Goal: Task Accomplishment & Management: Manage account settings

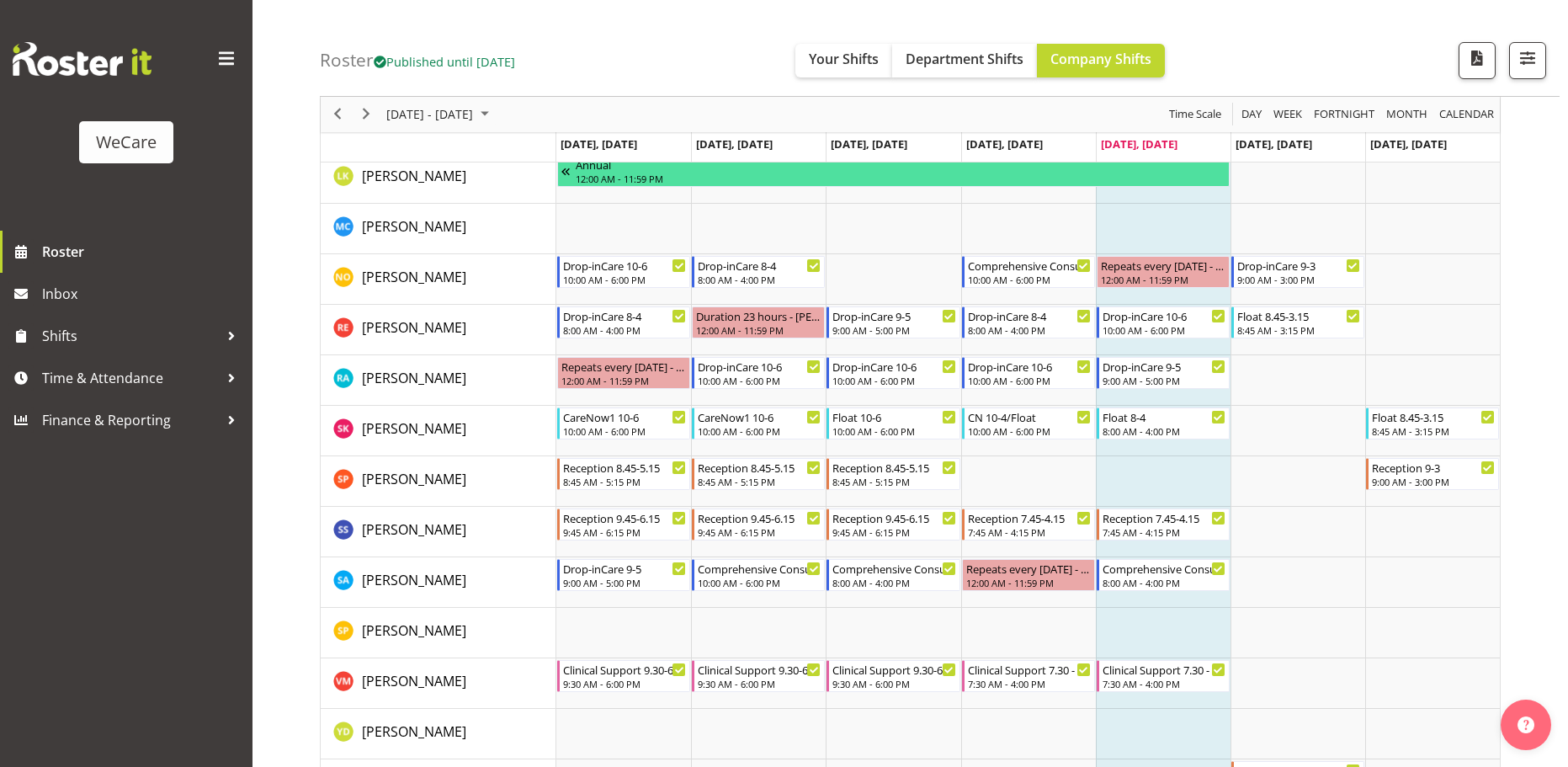
scroll to position [611, 0]
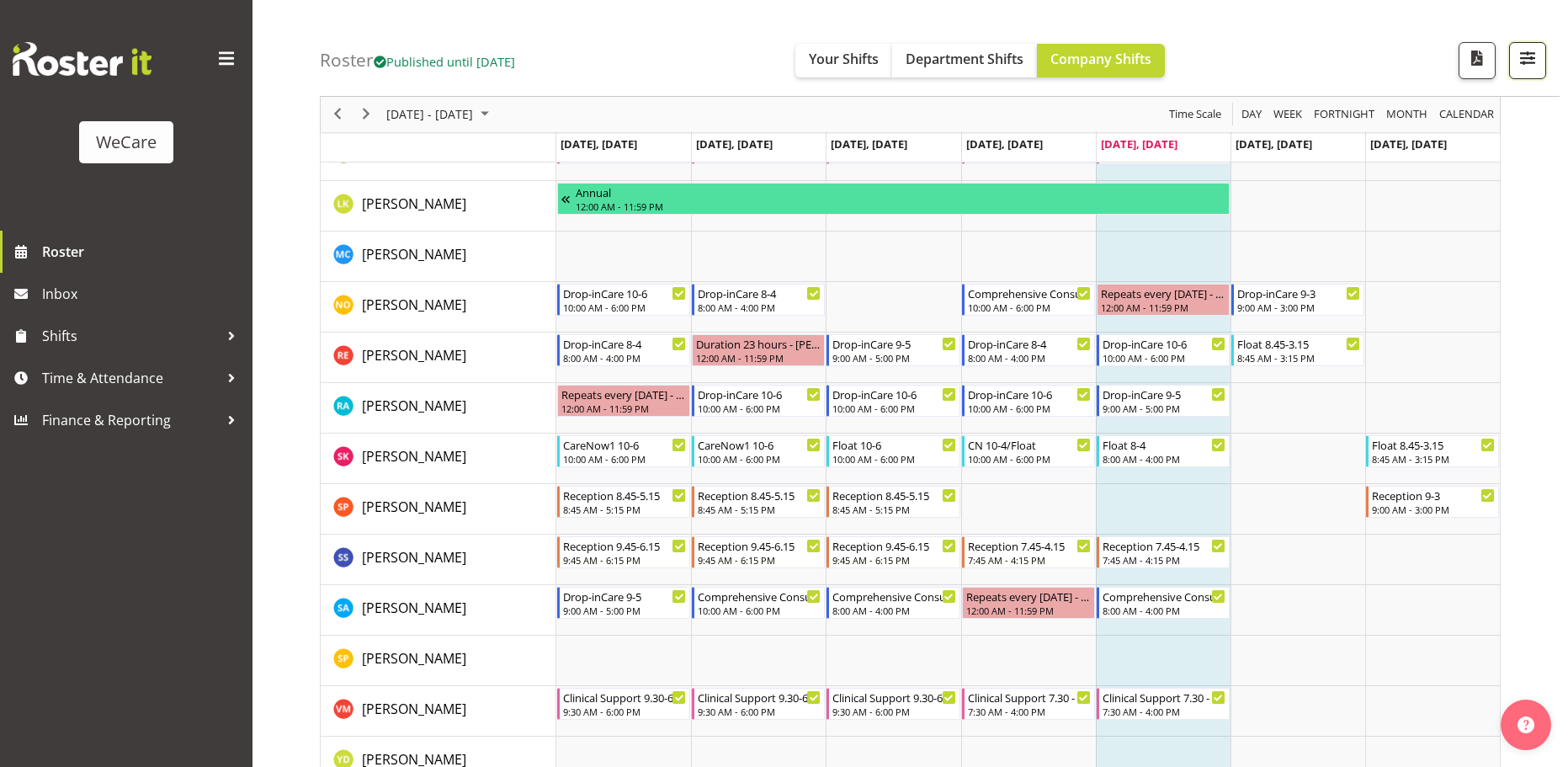
click at [1521, 60] on span "button" at bounding box center [1528, 58] width 22 height 22
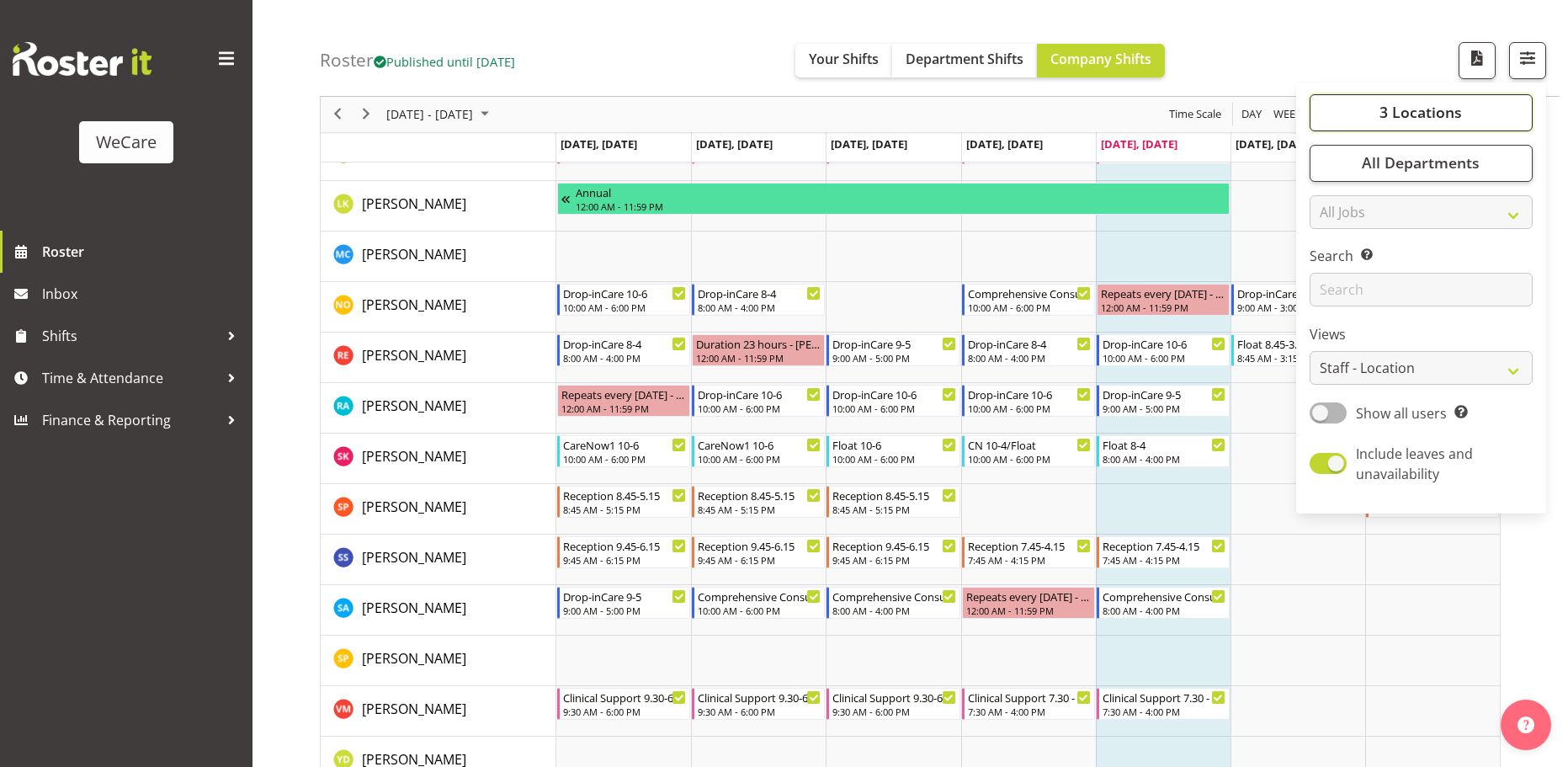
click at [1394, 113] on span "3 Locations" at bounding box center [1421, 112] width 82 height 20
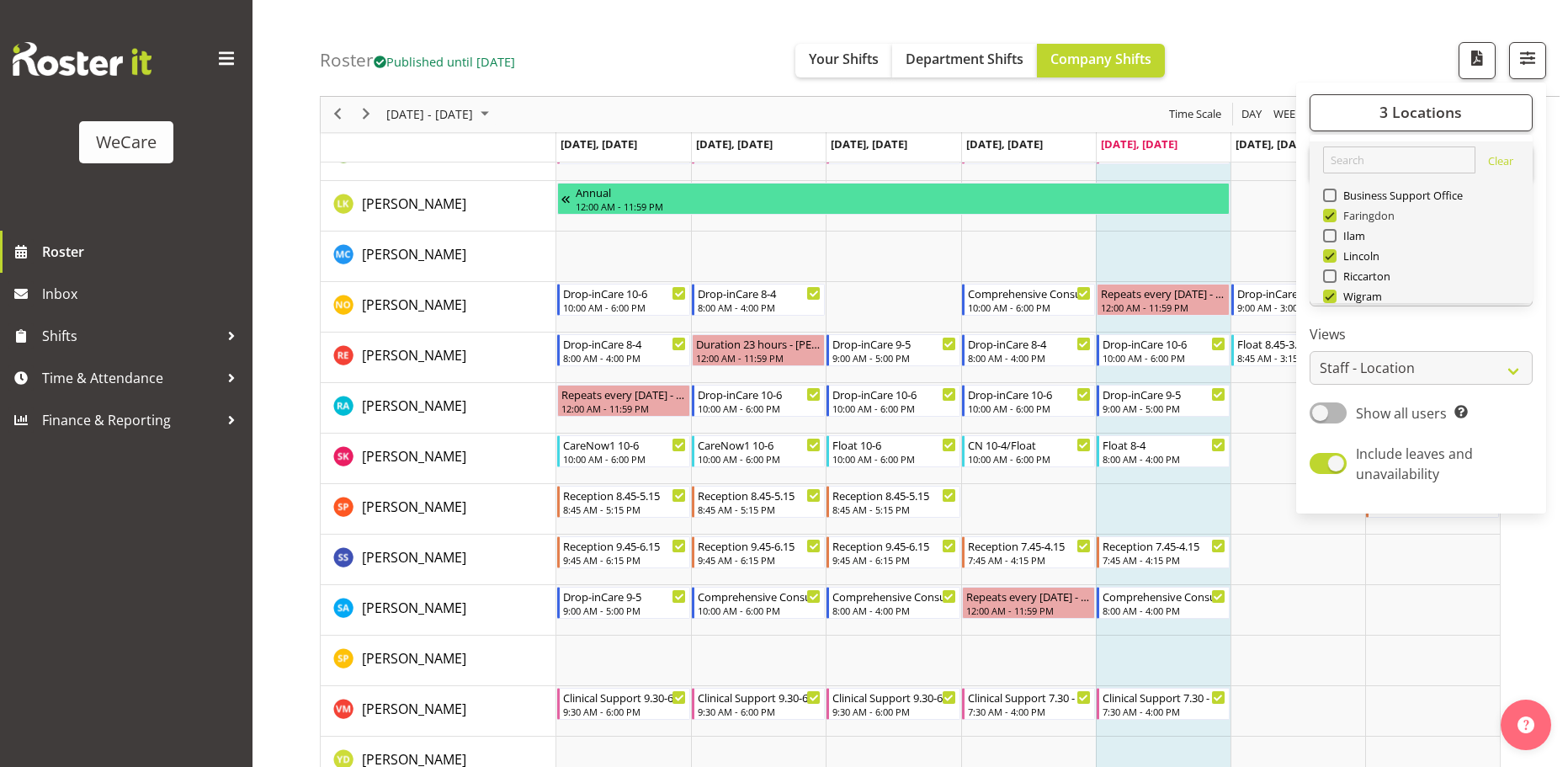
click at [1330, 209] on span at bounding box center [1330, 215] width 13 height 13
click at [1330, 210] on input "Faringdon" at bounding box center [1329, 216] width 11 height 11
checkbox input "false"
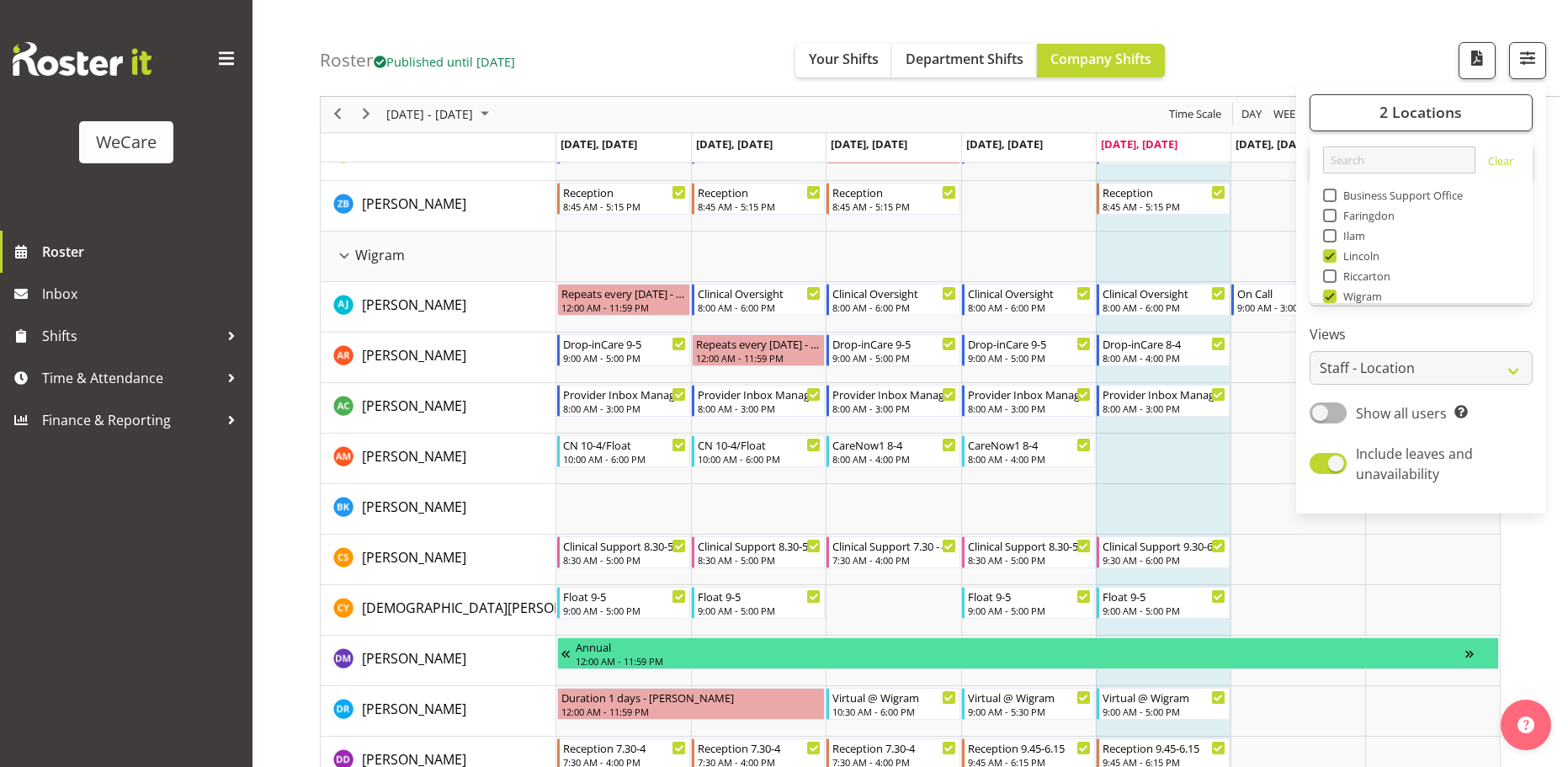
click at [1330, 249] on span at bounding box center [1330, 255] width 13 height 13
click at [1330, 251] on input "Lincoln" at bounding box center [1329, 256] width 11 height 11
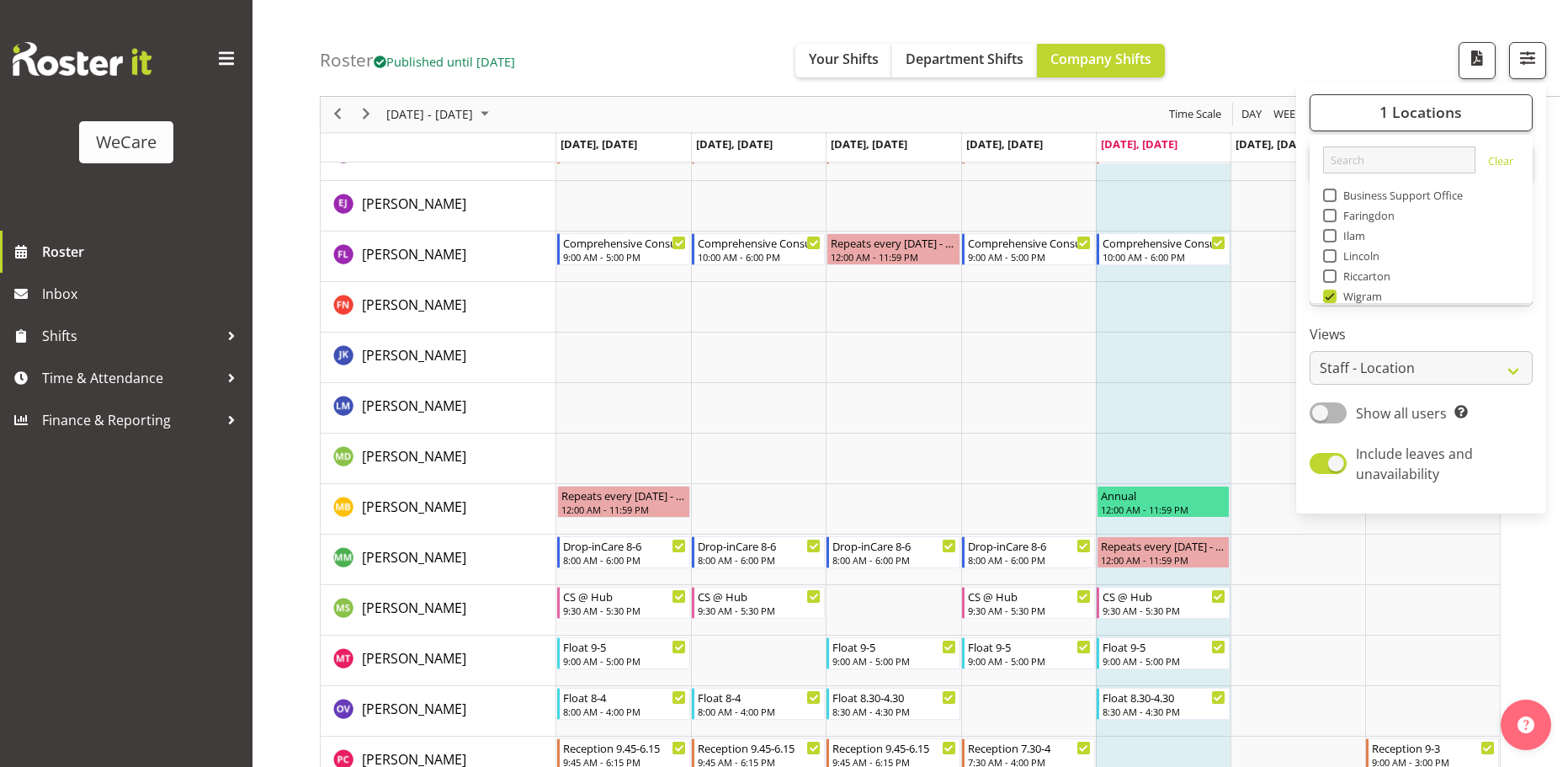
click at [1310, 50] on div "Roster Published until [DATE] Your Shifts Department Shifts Company Shifts 1 Lo…" at bounding box center [940, 48] width 1240 height 96
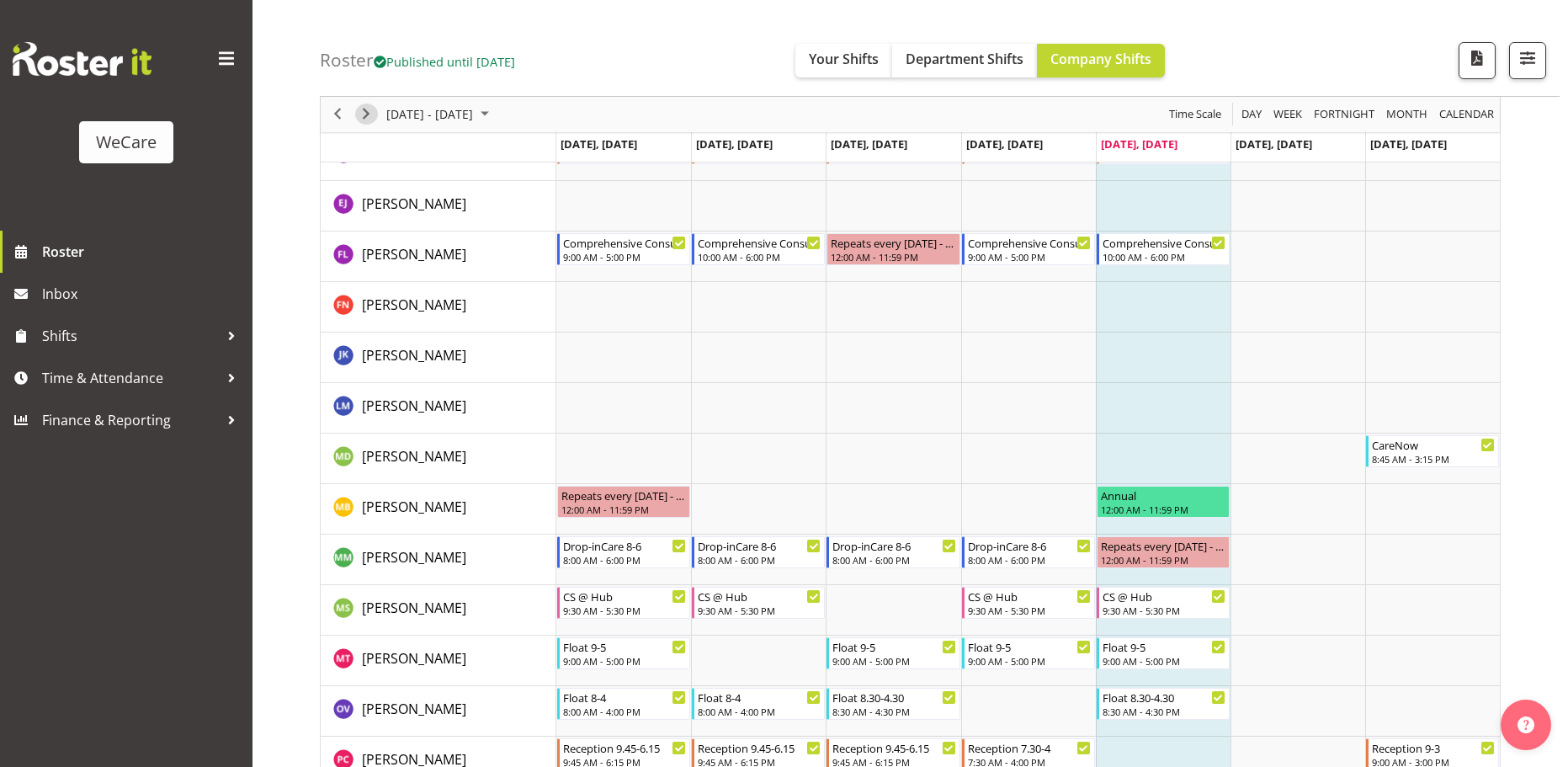
click at [364, 113] on span "Next" at bounding box center [365, 115] width 20 height 21
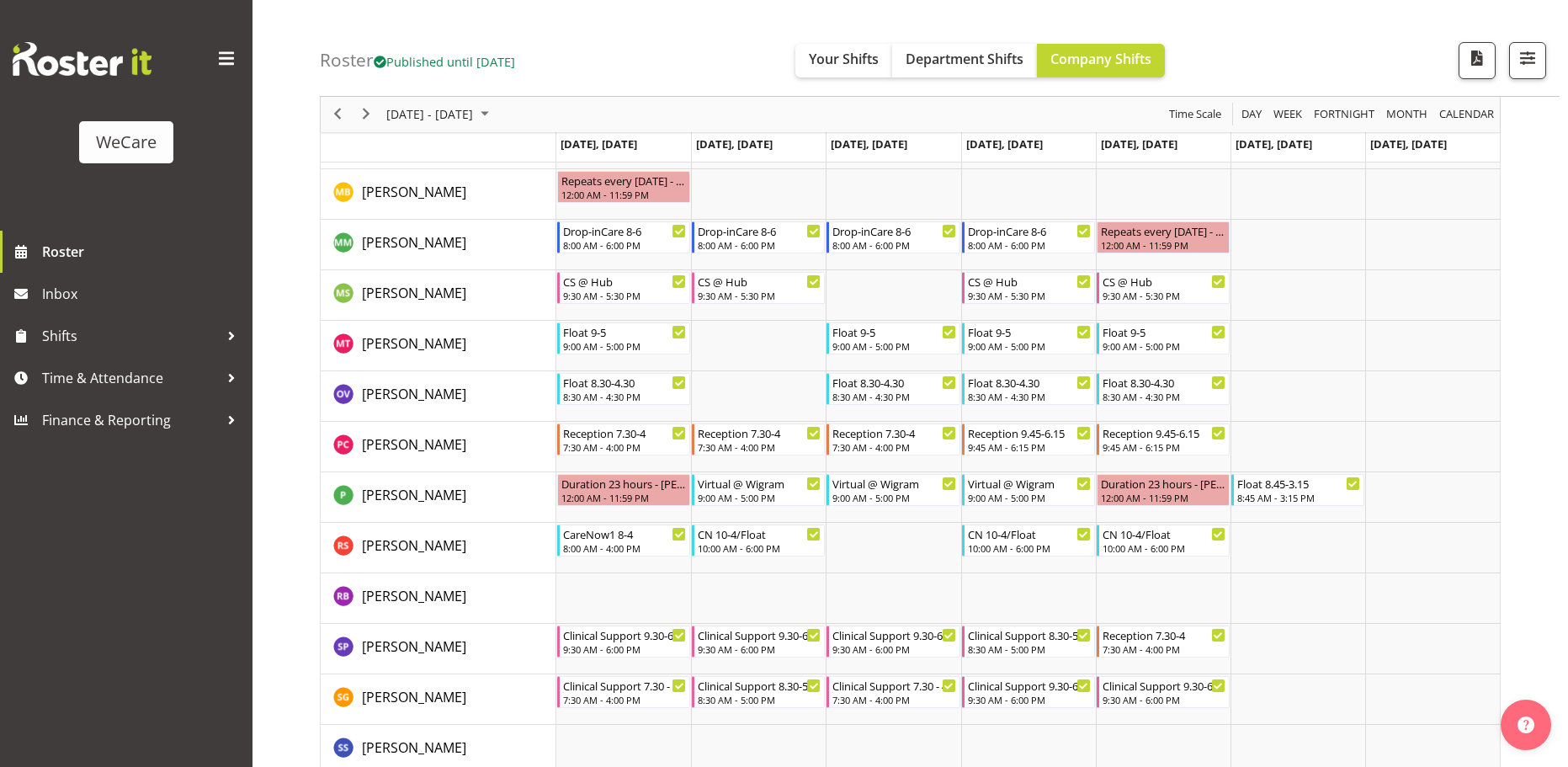
scroll to position [1011, 0]
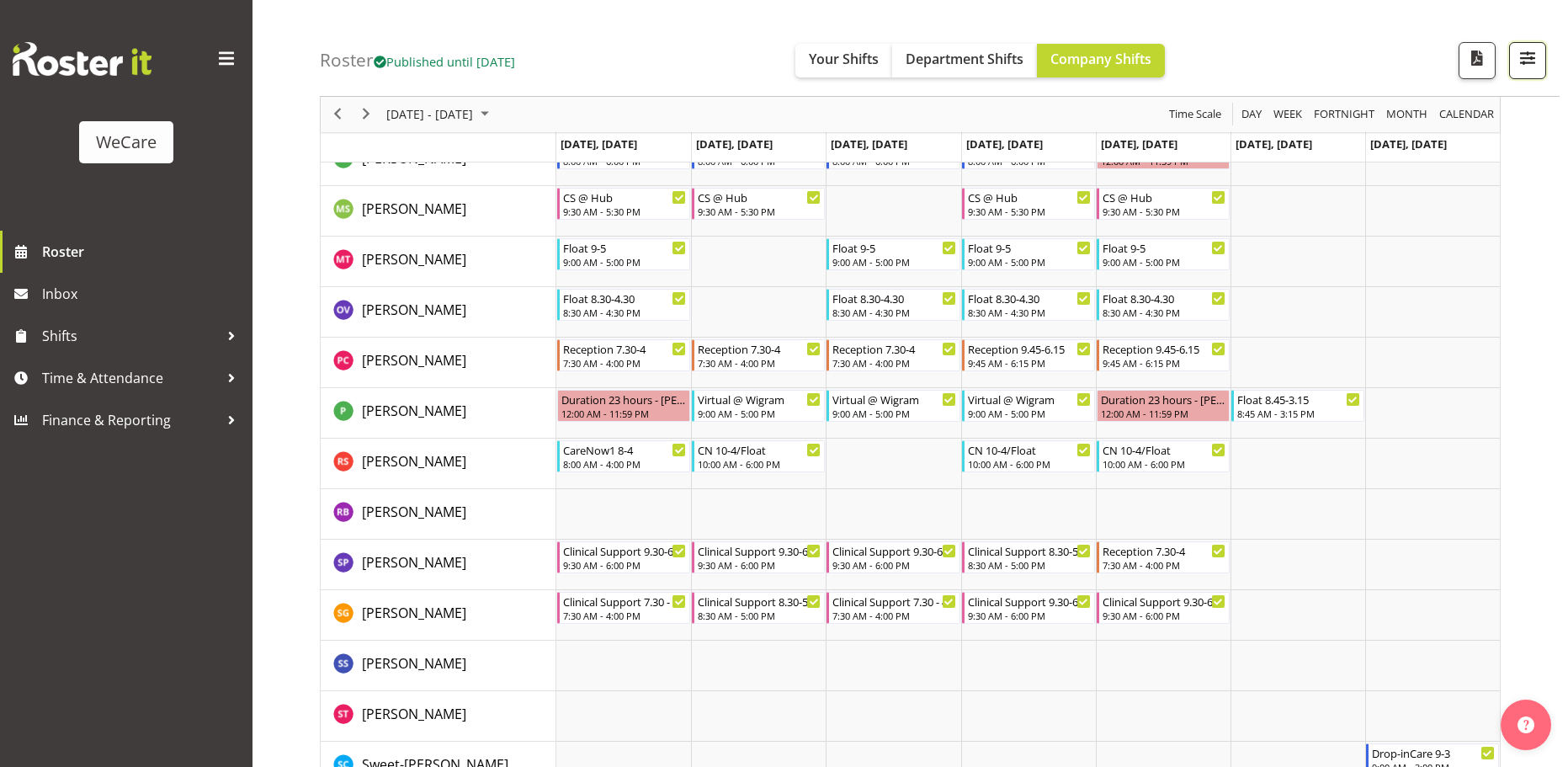
click at [1525, 67] on span "button" at bounding box center [1528, 58] width 22 height 22
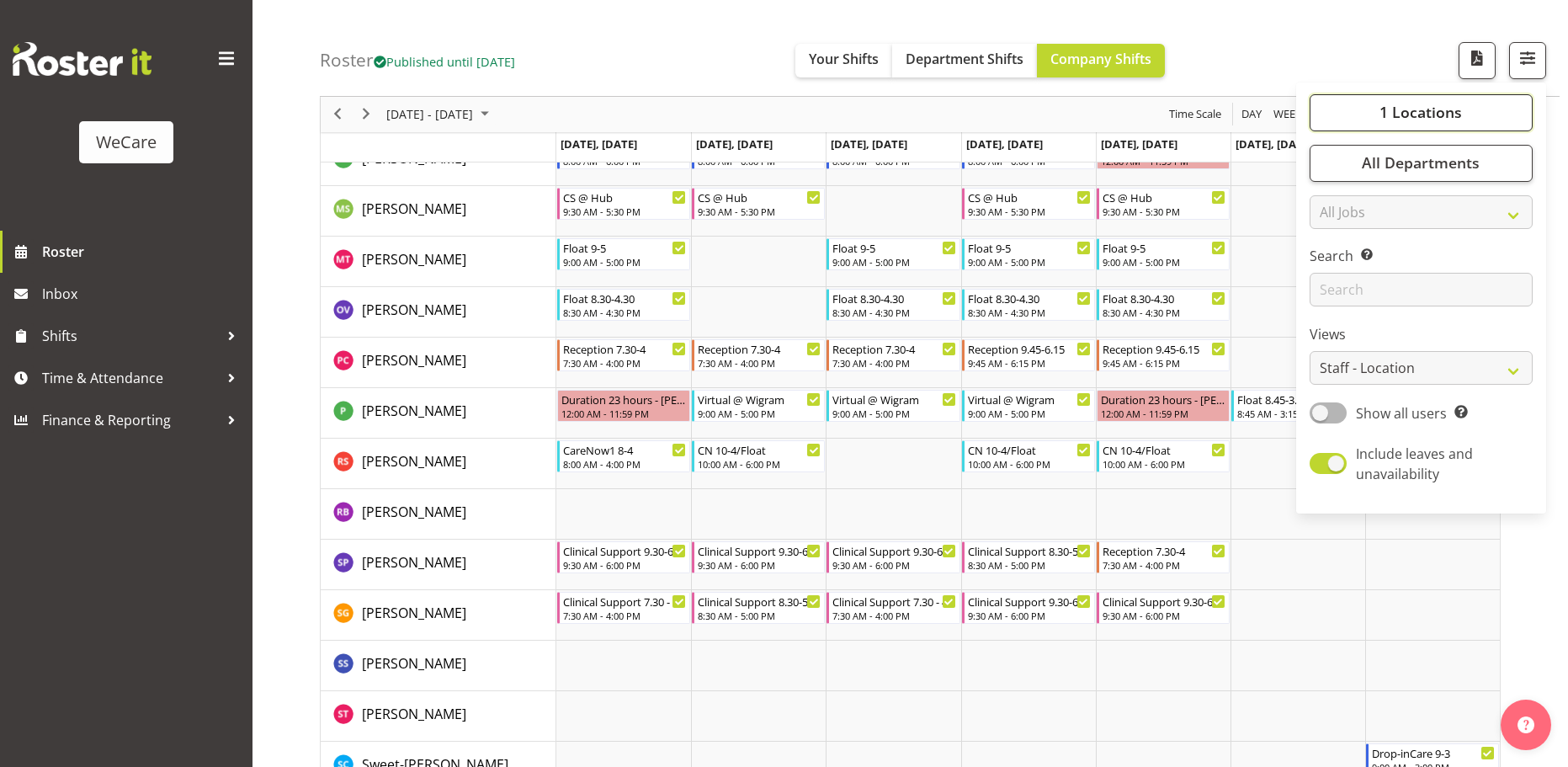
click at [1381, 110] on span "1 Locations" at bounding box center [1421, 112] width 82 height 20
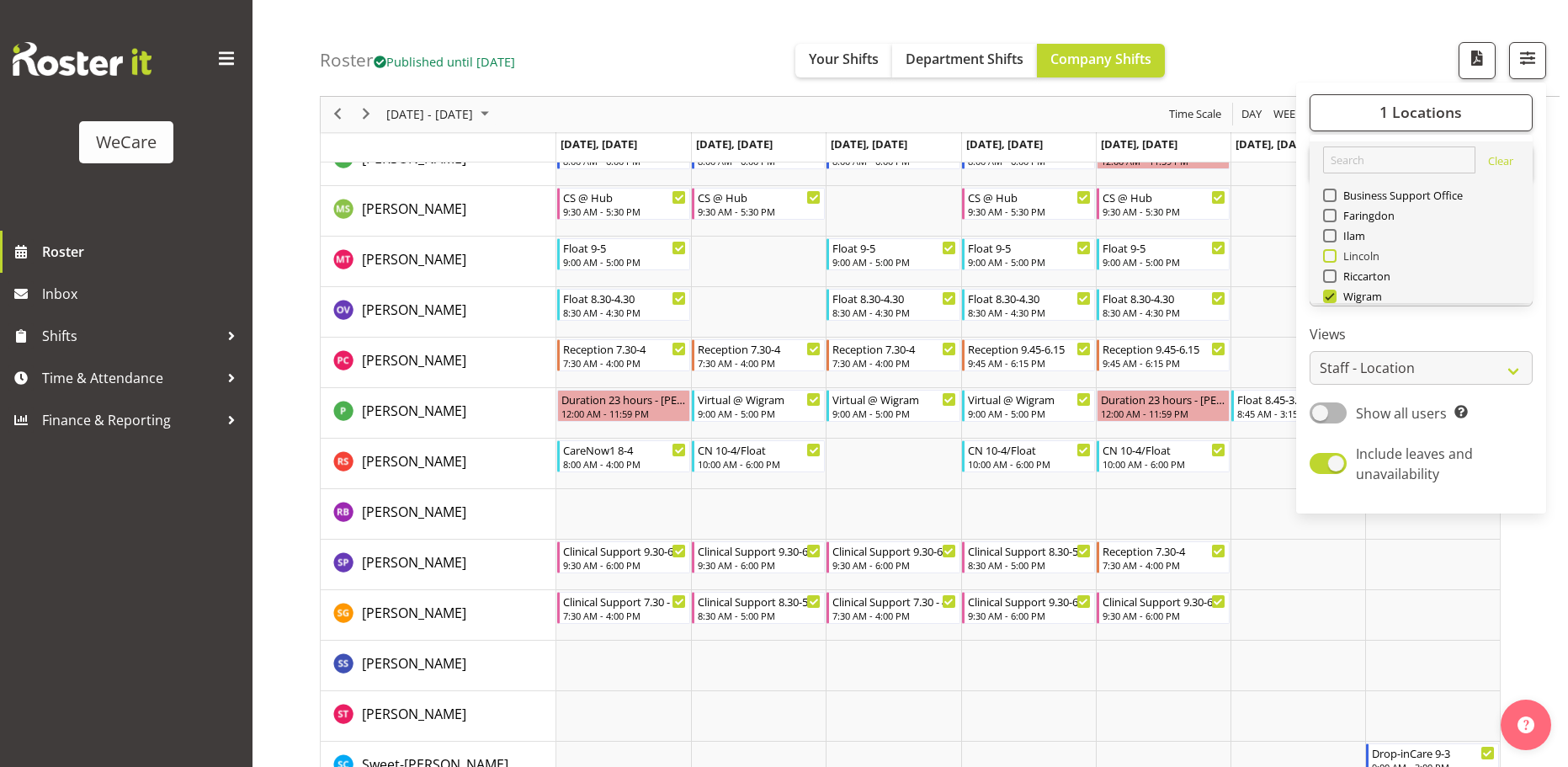
click at [1330, 249] on span at bounding box center [1330, 255] width 13 height 13
click at [1330, 251] on input "Lincoln" at bounding box center [1329, 256] width 11 height 11
checkbox input "true"
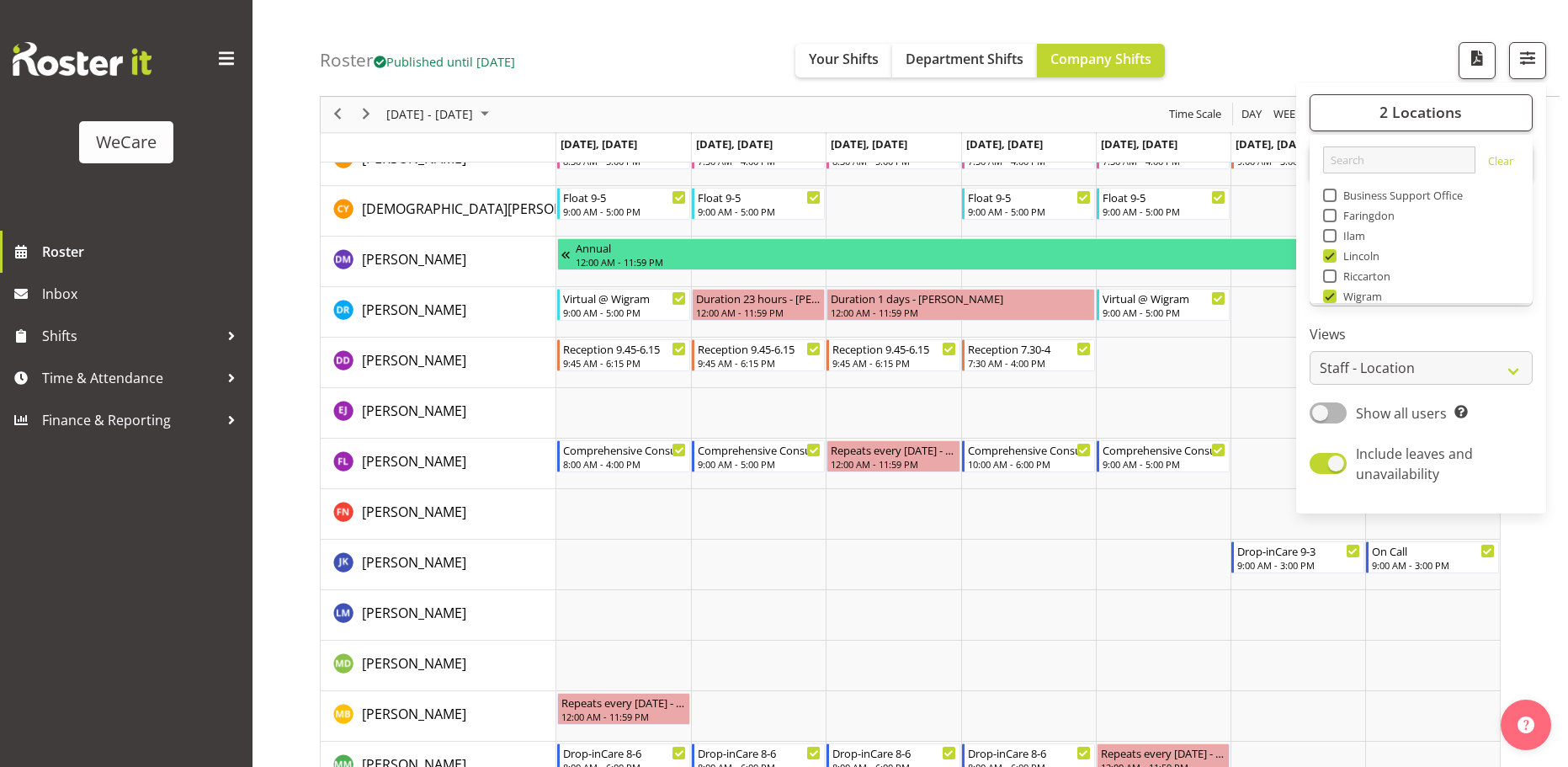
click at [1315, 40] on div "Roster Published until [DATE] Your Shifts Department Shifts Company Shifts 2 Lo…" at bounding box center [940, 48] width 1240 height 96
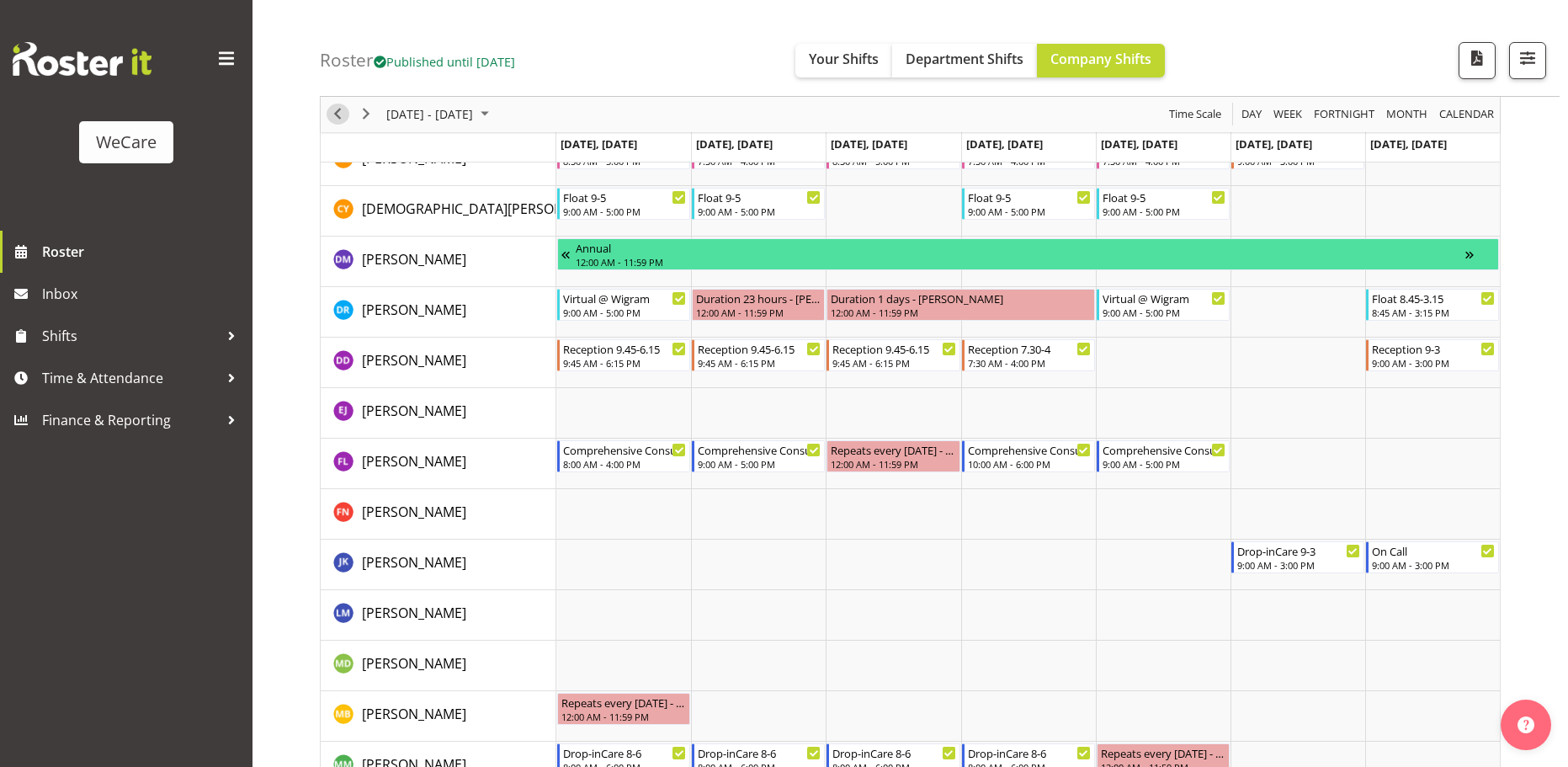
click at [341, 115] on span "Previous" at bounding box center [337, 115] width 20 height 21
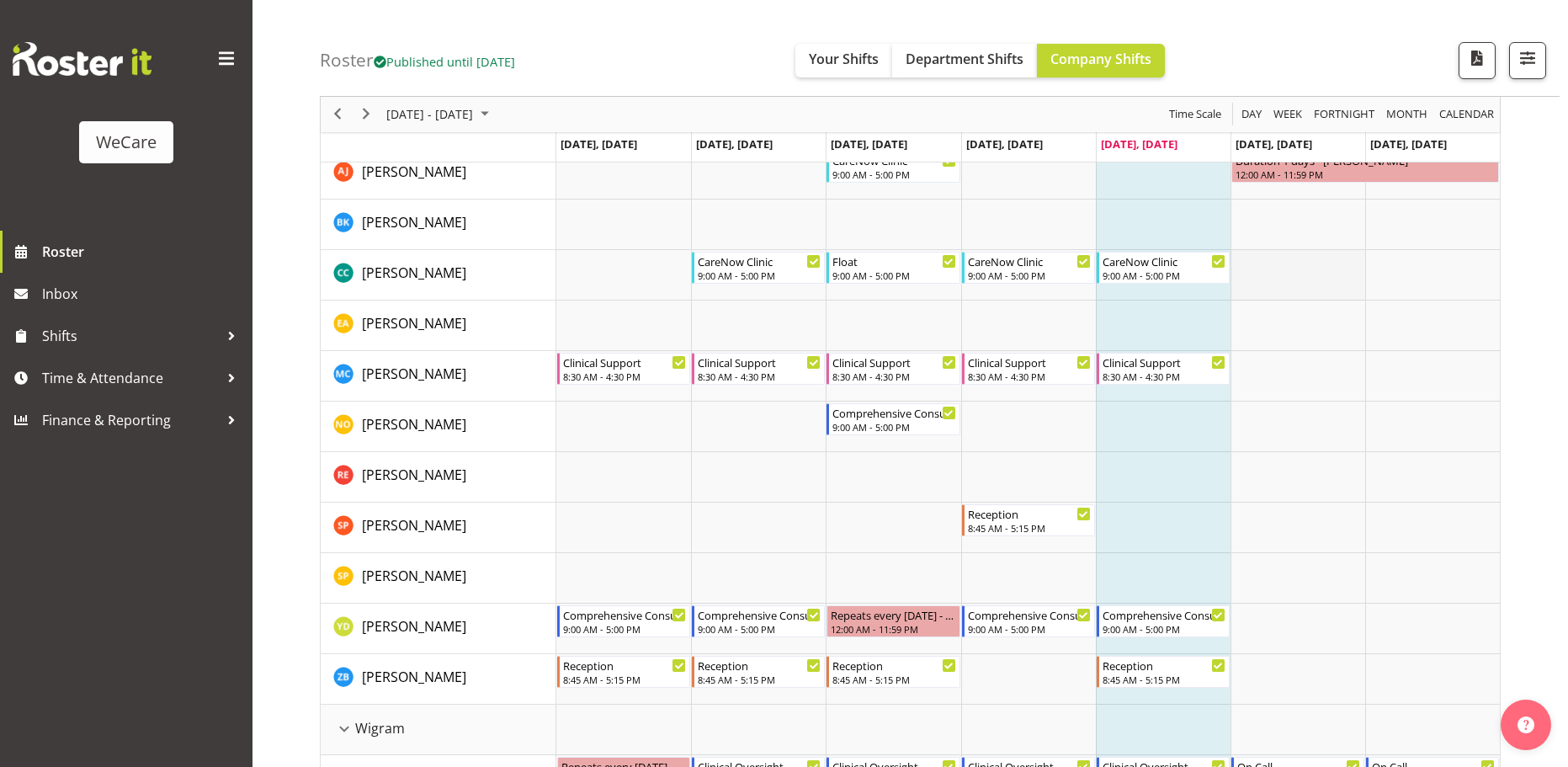
scroll to position [168, 0]
